Goal: Navigation & Orientation: Find specific page/section

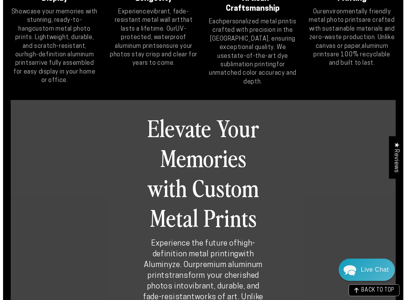
scroll to position [153, 0]
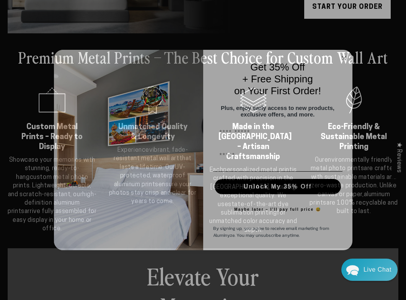
click at [49, 54] on circle "Close dialog" at bounding box center [344, 58] width 9 height 9
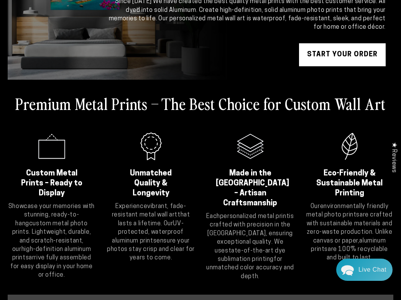
scroll to position [0, 0]
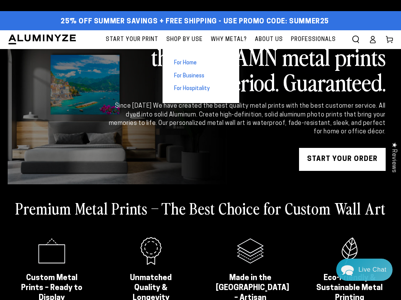
click at [49, 59] on span "For Home" at bounding box center [185, 63] width 23 height 8
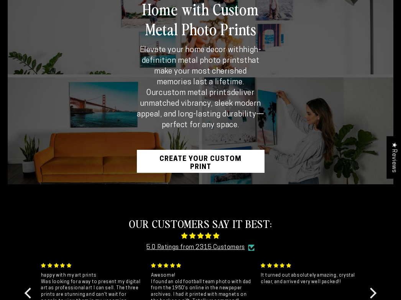
scroll to position [268, 0]
